Goal: Task Accomplishment & Management: Manage account settings

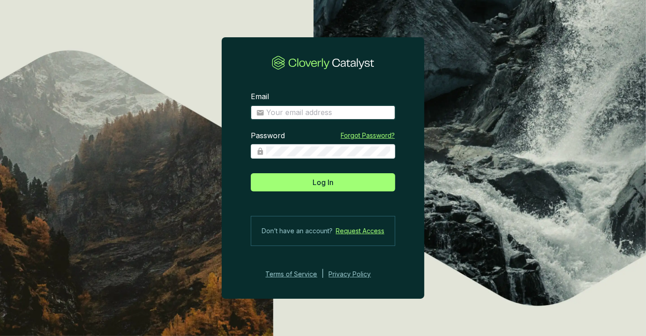
click at [301, 112] on input "Email" at bounding box center [328, 113] width 124 height 10
type input "[PERSON_NAME][EMAIL_ADDRESS][DOMAIN_NAME]"
click at [251, 173] on button "Log In" at bounding box center [323, 182] width 144 height 18
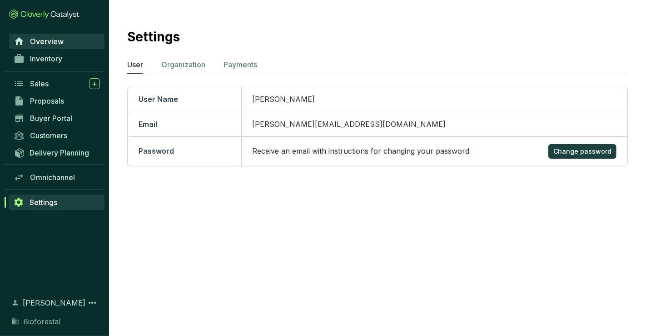
click at [58, 40] on span "Overview" at bounding box center [47, 41] width 34 height 9
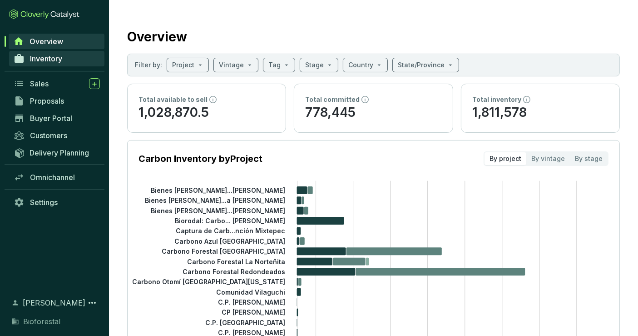
click at [60, 55] on span "Inventory" at bounding box center [46, 58] width 32 height 9
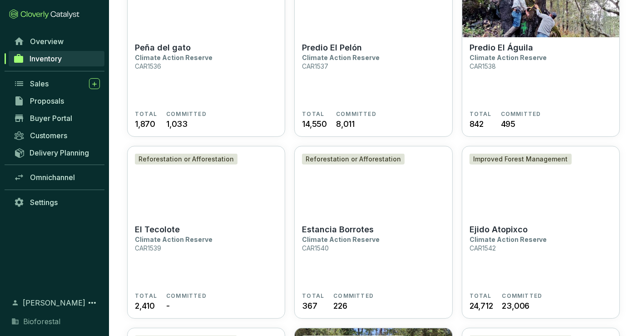
scroll to position [555, 0]
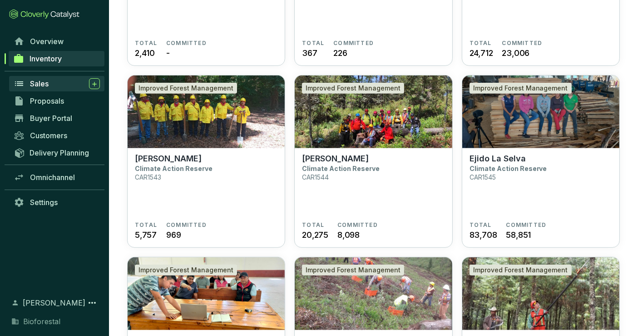
click at [62, 85] on div "Sales" at bounding box center [65, 83] width 70 height 11
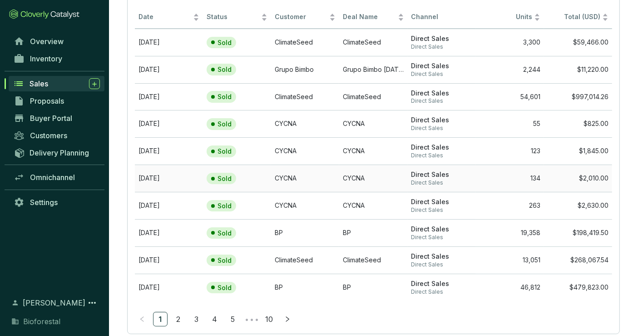
scroll to position [96, 0]
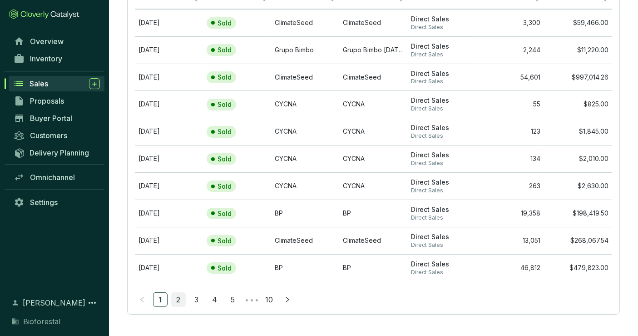
click at [176, 296] on link "2" at bounding box center [179, 299] width 14 height 14
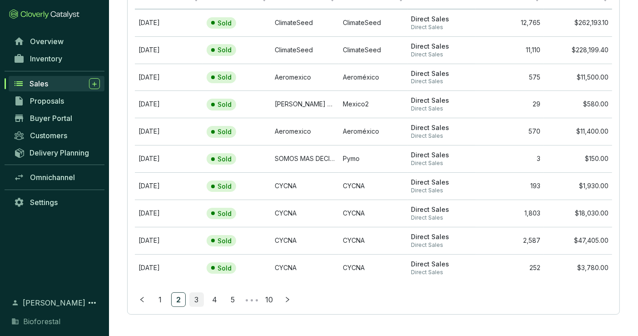
click at [198, 297] on link "3" at bounding box center [197, 299] width 14 height 14
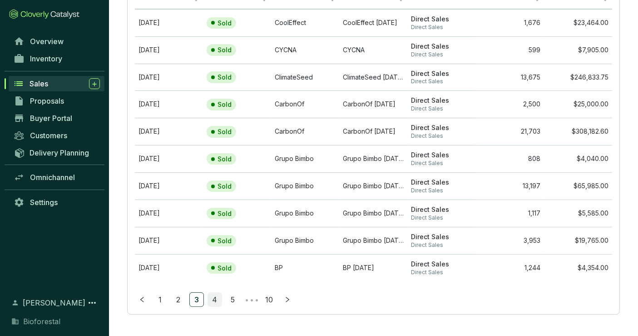
click at [212, 296] on link "4" at bounding box center [215, 299] width 14 height 14
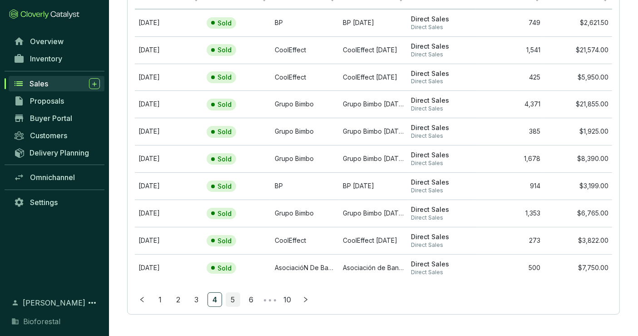
click at [232, 299] on link "5" at bounding box center [233, 299] width 14 height 14
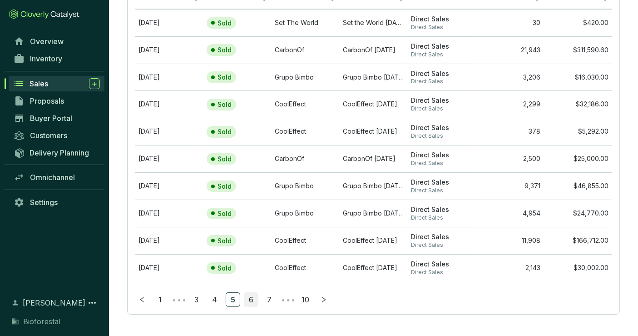
click at [253, 295] on link "6" at bounding box center [251, 299] width 14 height 14
click at [254, 298] on link "7" at bounding box center [251, 299] width 14 height 14
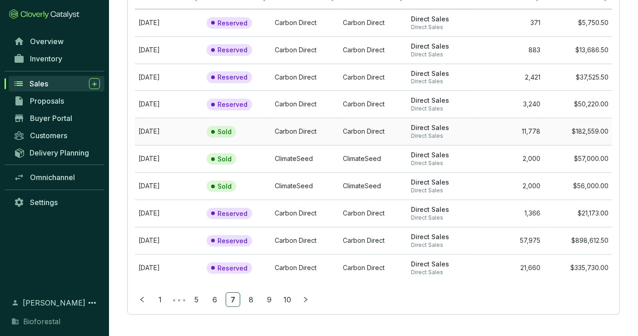
click at [289, 131] on td "Carbon Direct" at bounding box center [305, 131] width 68 height 27
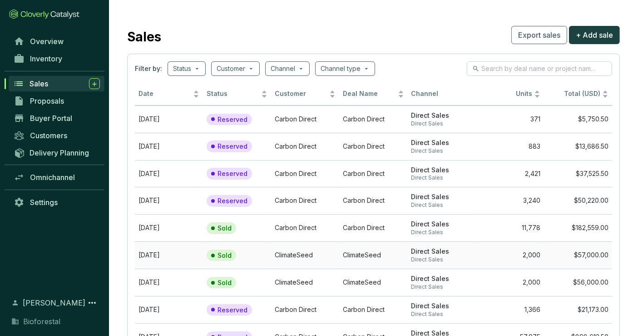
click at [323, 254] on td "ClimateSeed" at bounding box center [305, 254] width 68 height 27
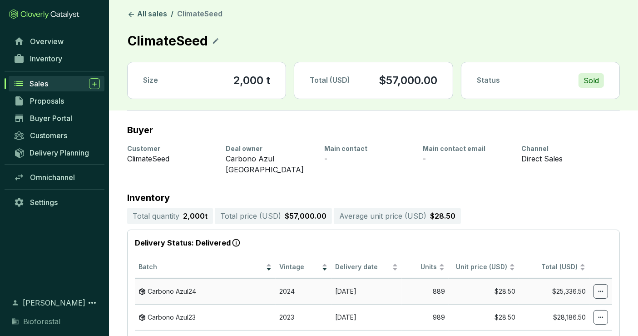
scroll to position [251, 0]
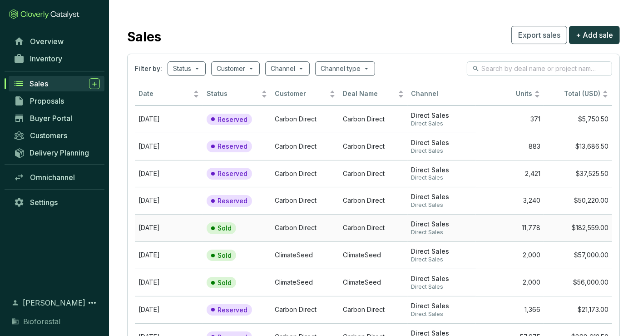
click at [288, 230] on td "Carbon Direct" at bounding box center [305, 227] width 68 height 27
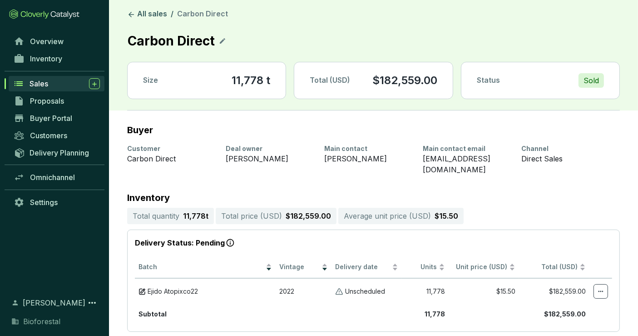
scroll to position [151, 0]
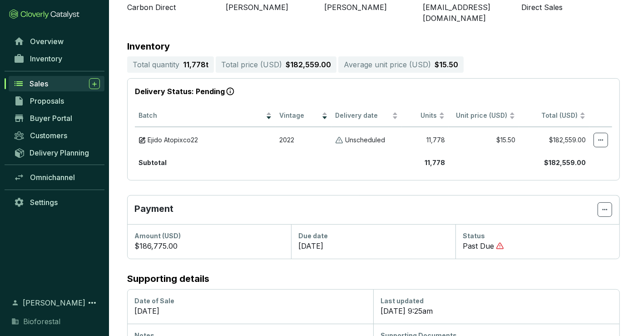
click at [47, 85] on span "Sales" at bounding box center [39, 83] width 19 height 9
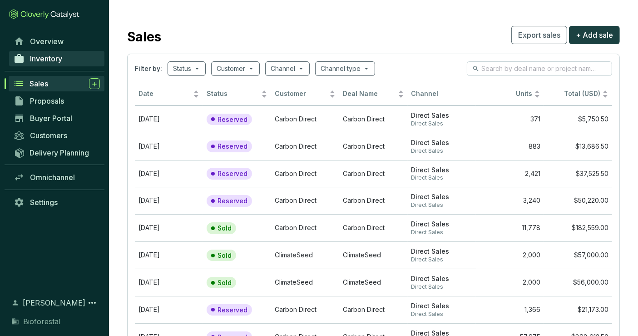
click at [76, 58] on link "Inventory" at bounding box center [56, 58] width 95 height 15
